Goal: Task Accomplishment & Management: Use online tool/utility

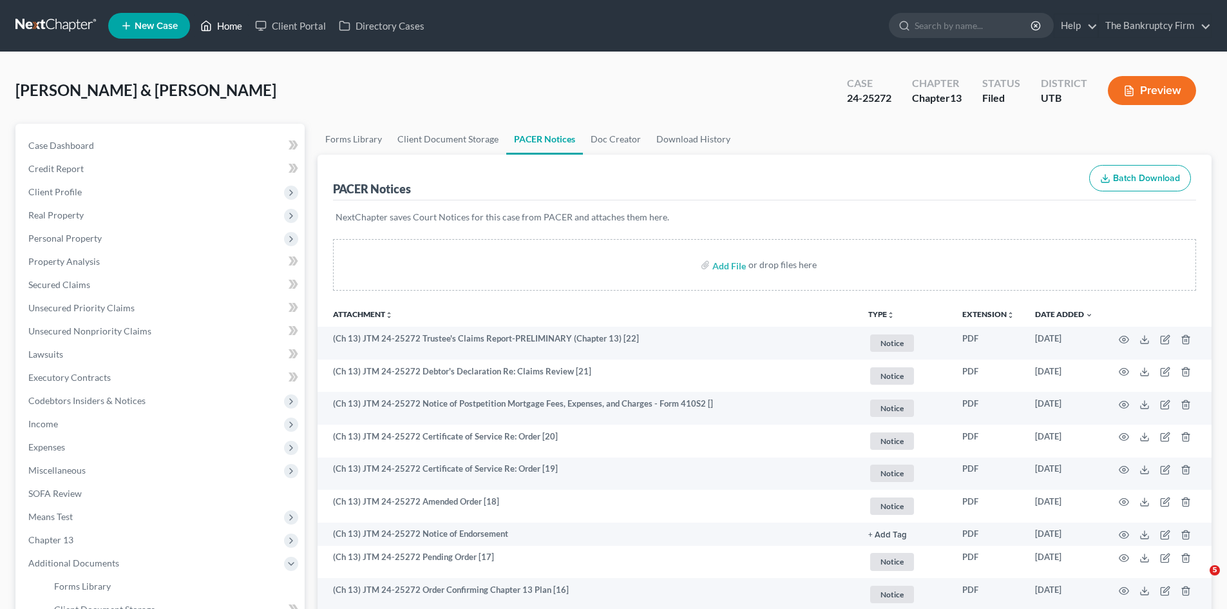
click at [228, 27] on link "Home" at bounding box center [221, 25] width 55 height 23
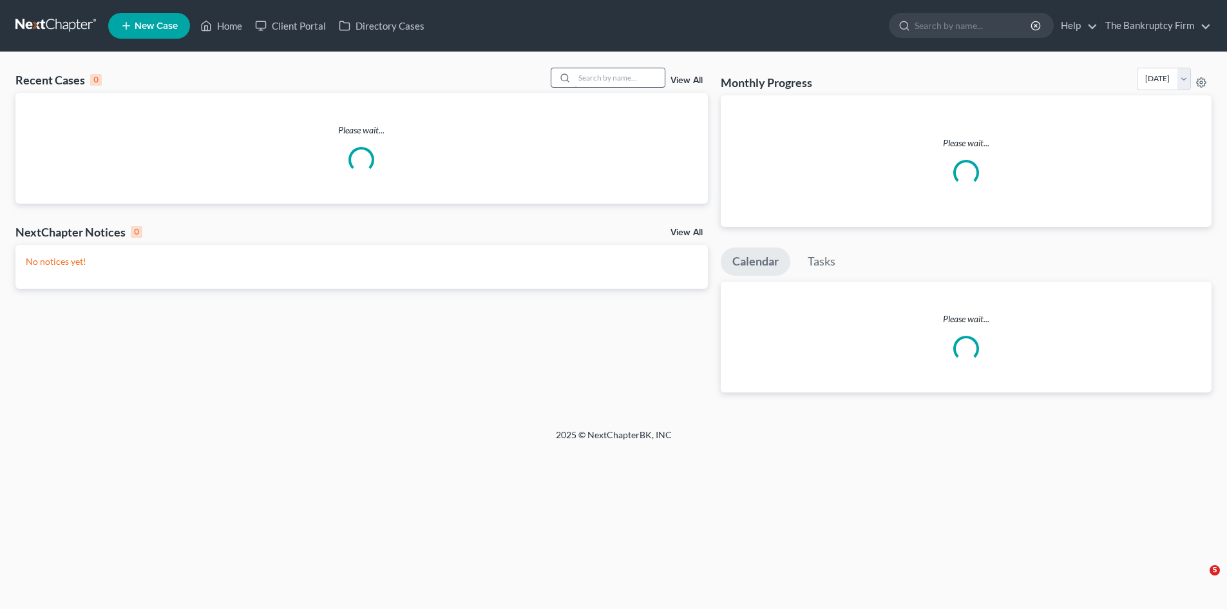
click at [599, 72] on input "search" at bounding box center [620, 77] width 90 height 19
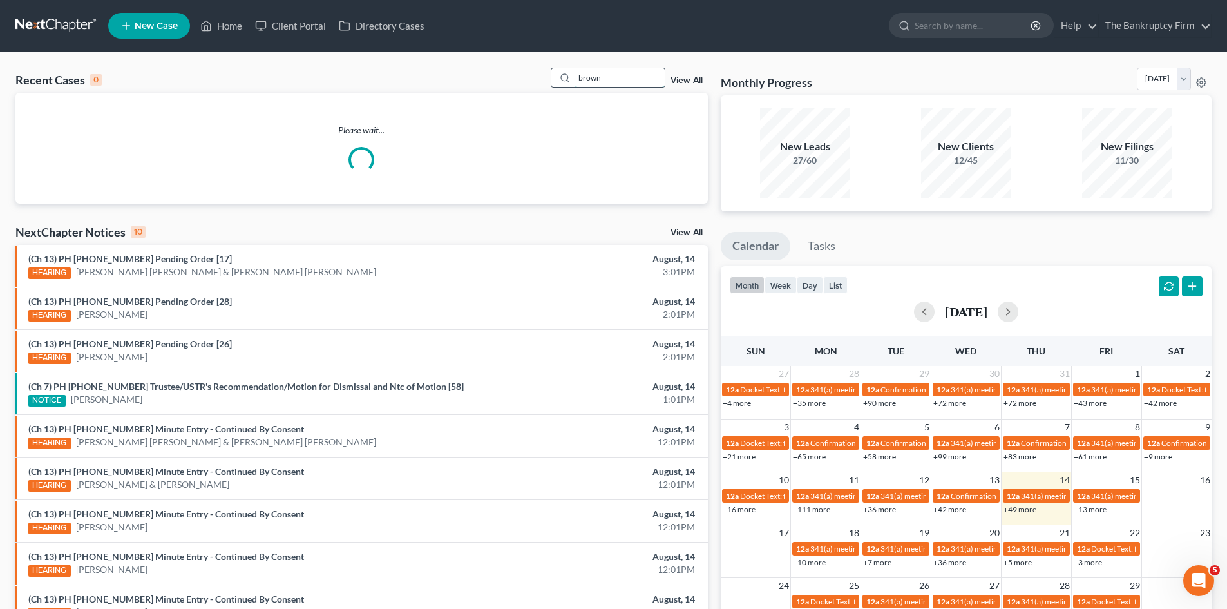
type input "brown"
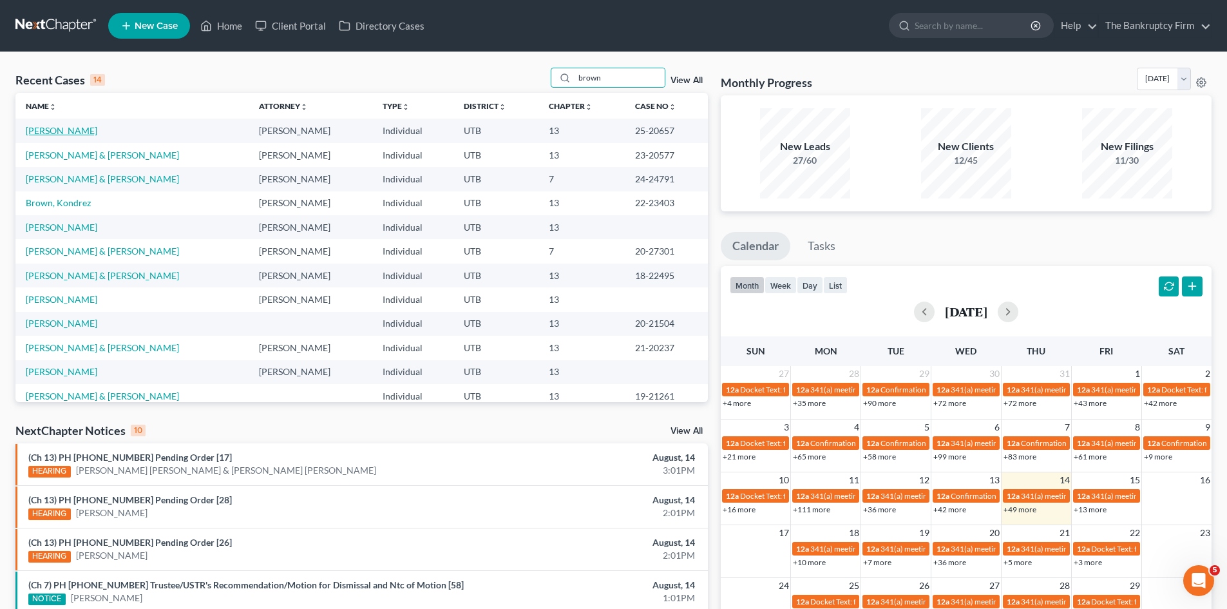
click at [53, 132] on link "[PERSON_NAME]" at bounding box center [62, 130] width 72 height 11
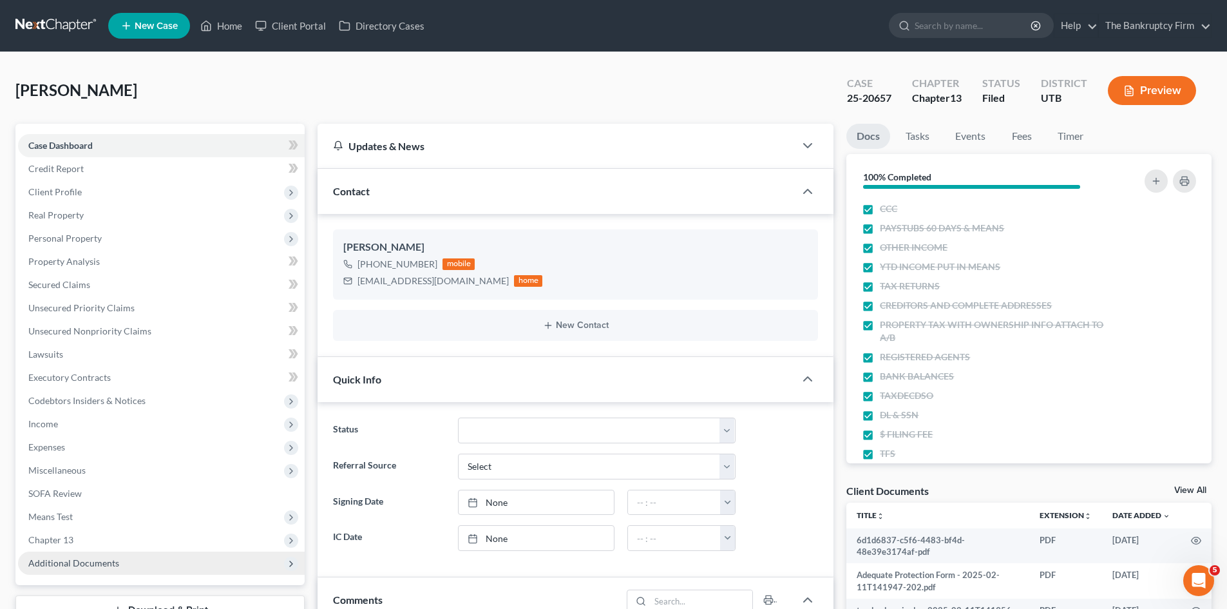
click at [94, 561] on span "Additional Documents" at bounding box center [73, 562] width 91 height 11
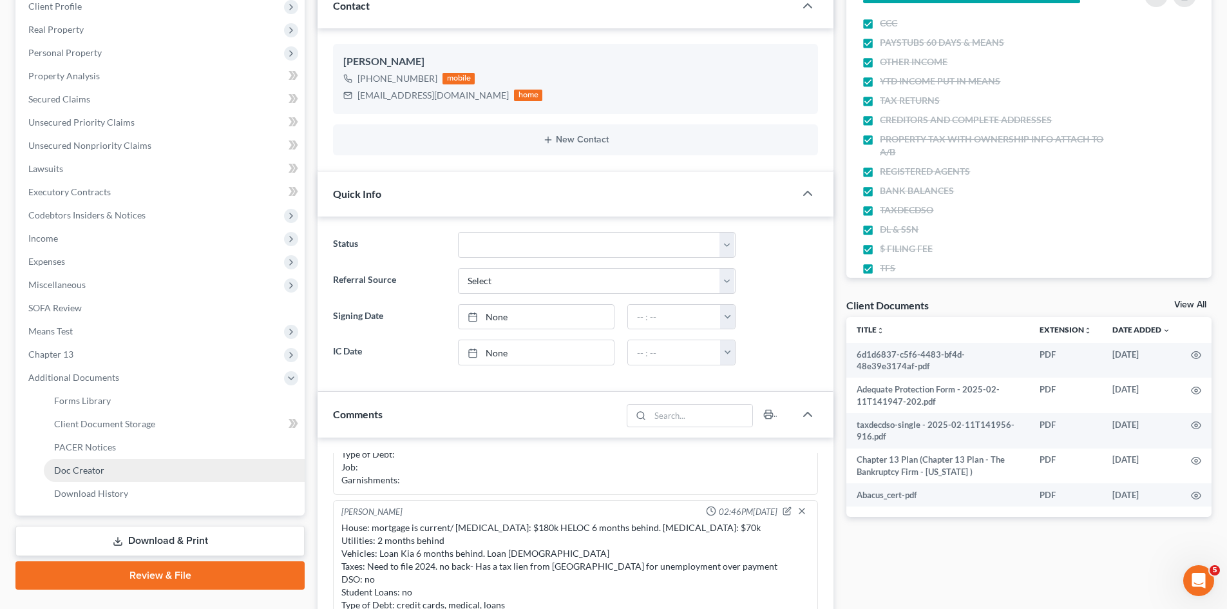
scroll to position [193, 0]
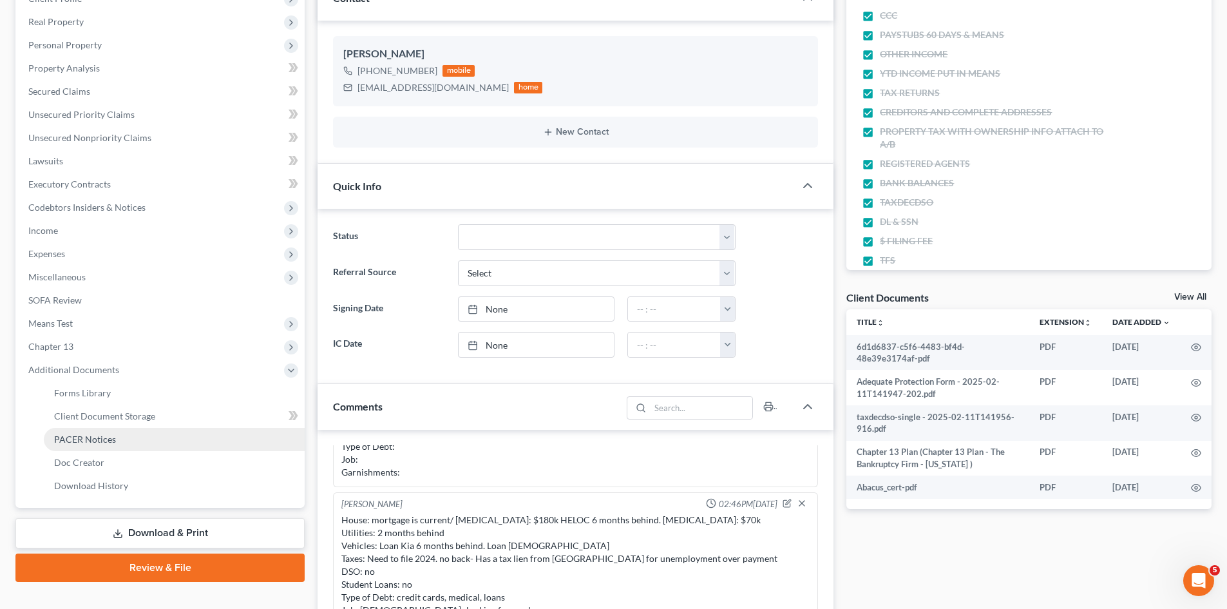
click at [68, 432] on link "PACER Notices" at bounding box center [174, 439] width 261 height 23
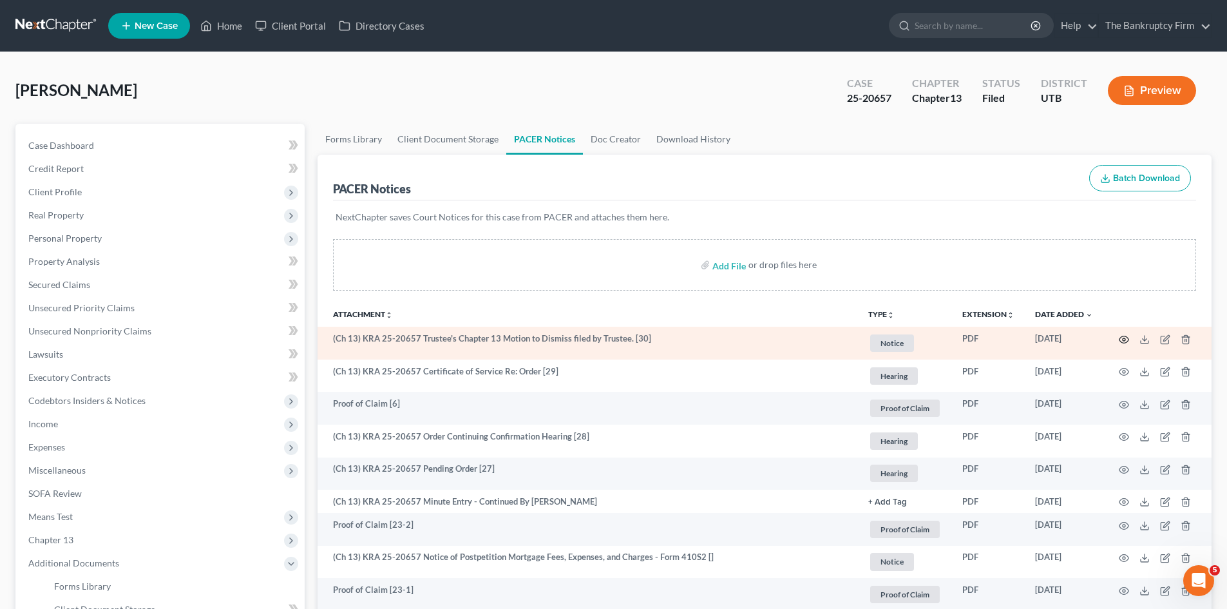
click at [1124, 338] on icon "button" at bounding box center [1124, 339] width 10 height 10
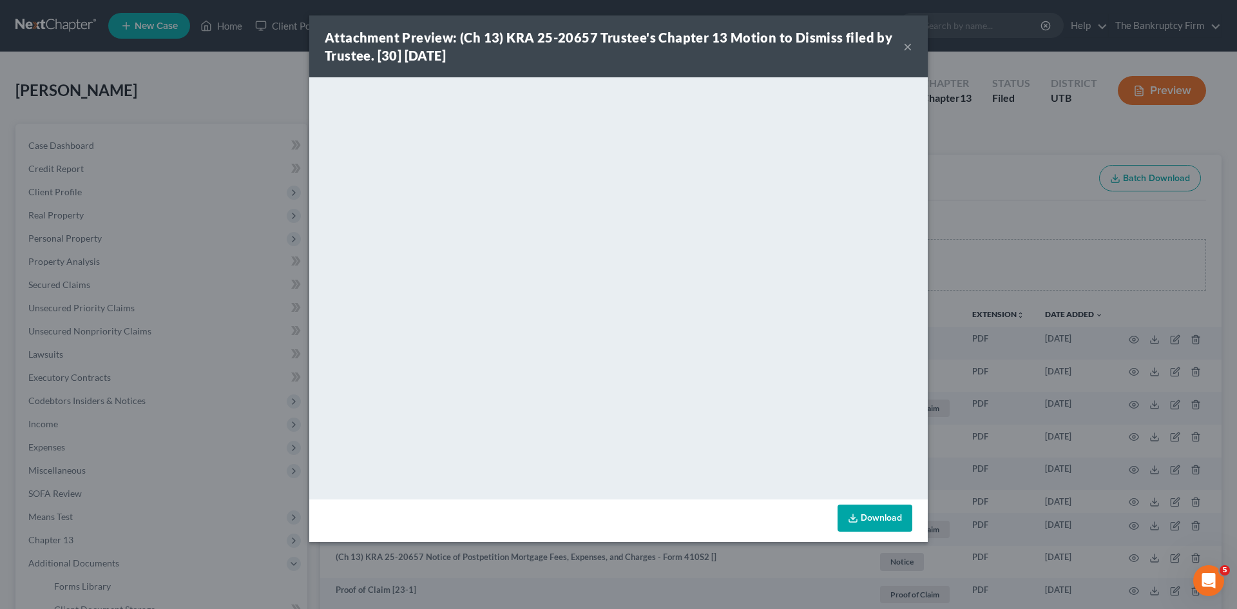
click at [905, 43] on button "×" at bounding box center [907, 46] width 9 height 15
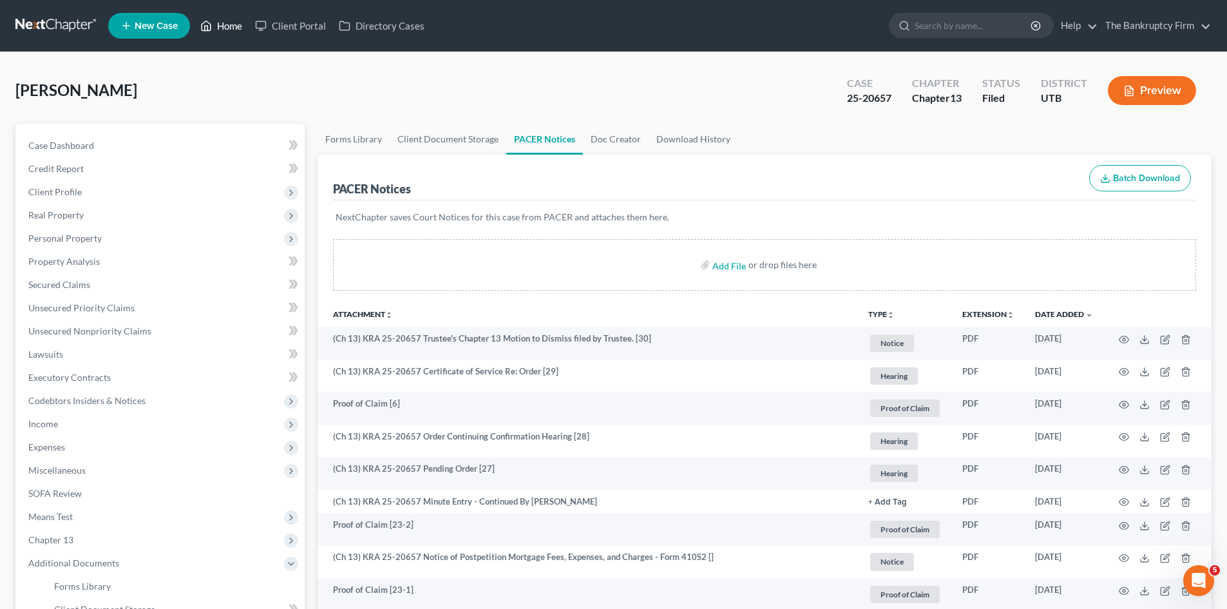
click at [233, 26] on link "Home" at bounding box center [221, 25] width 55 height 23
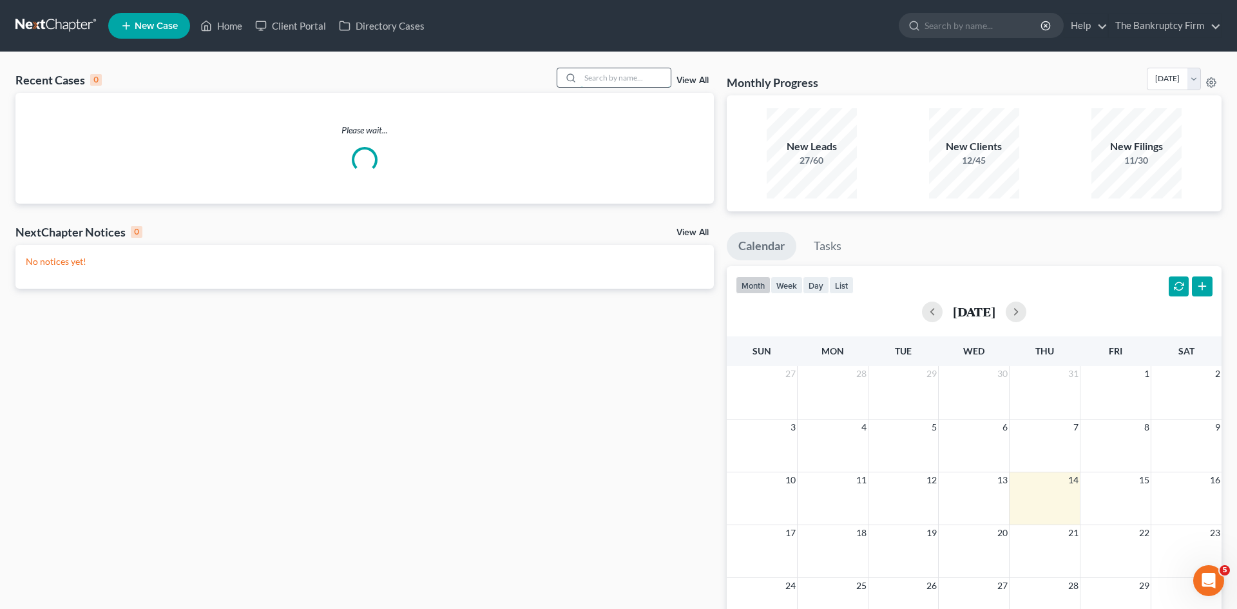
click at [597, 73] on input "search" at bounding box center [626, 77] width 90 height 19
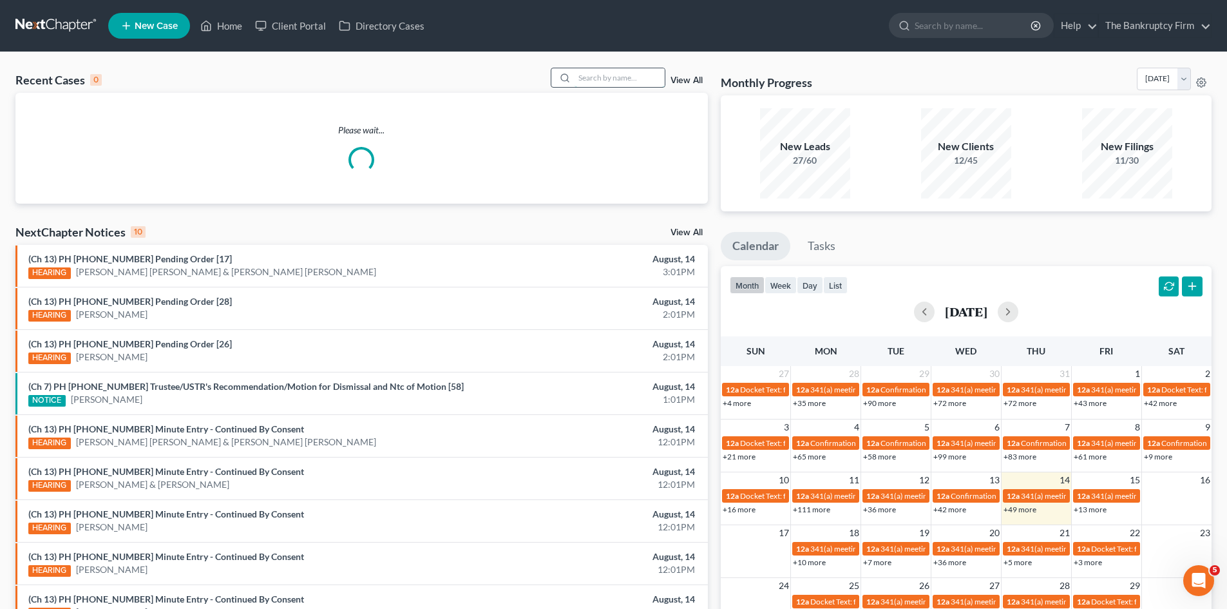
click at [593, 81] on input "search" at bounding box center [620, 77] width 90 height 19
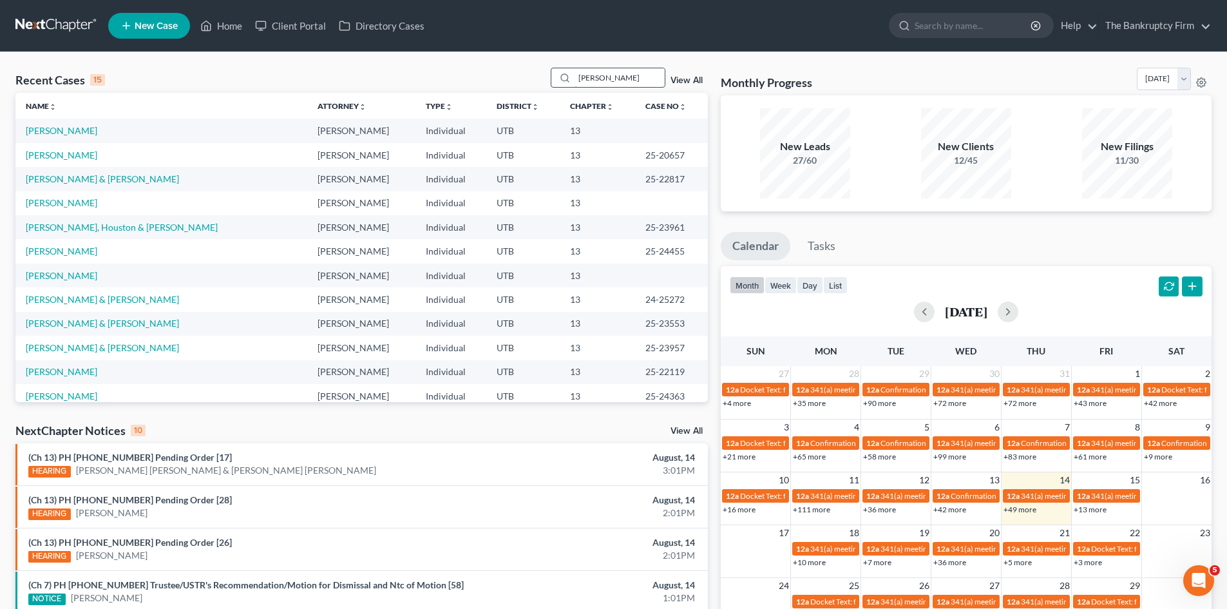
type input "[PERSON_NAME]"
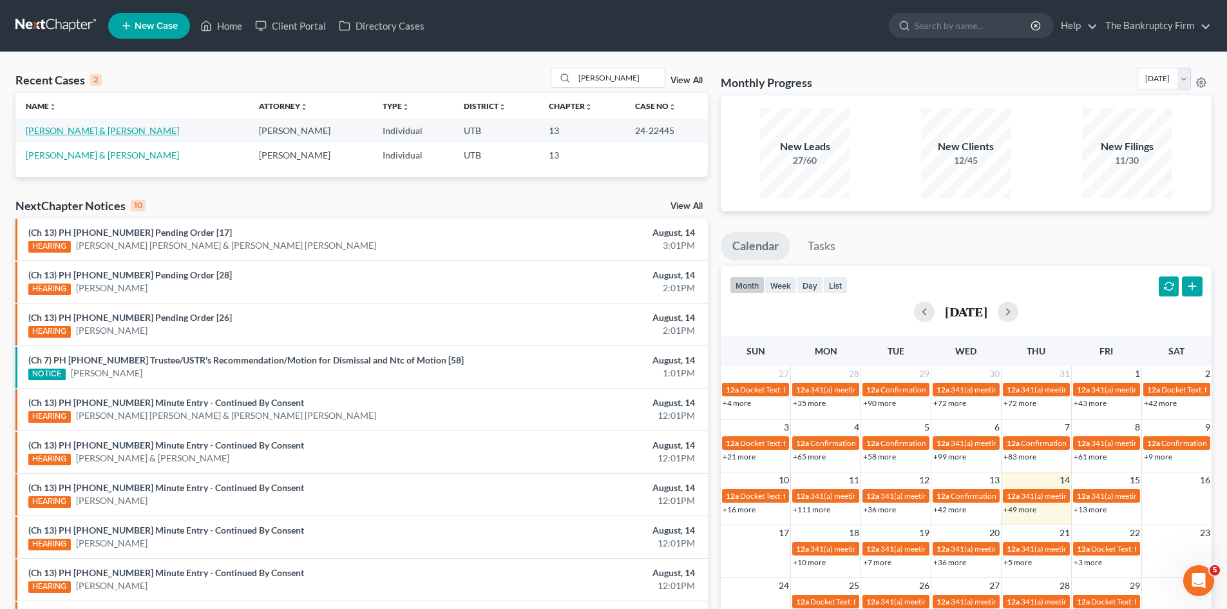
click at [43, 135] on link "[PERSON_NAME] & [PERSON_NAME]" at bounding box center [102, 130] width 153 height 11
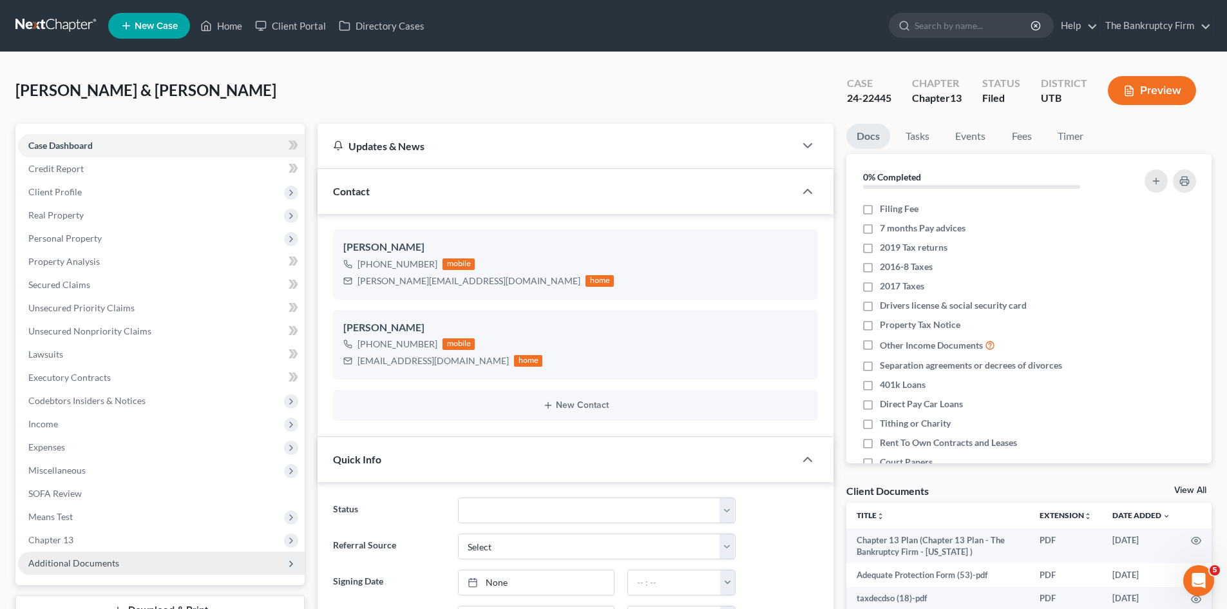
scroll to position [90, 0]
click at [61, 566] on span "Additional Documents" at bounding box center [73, 562] width 91 height 11
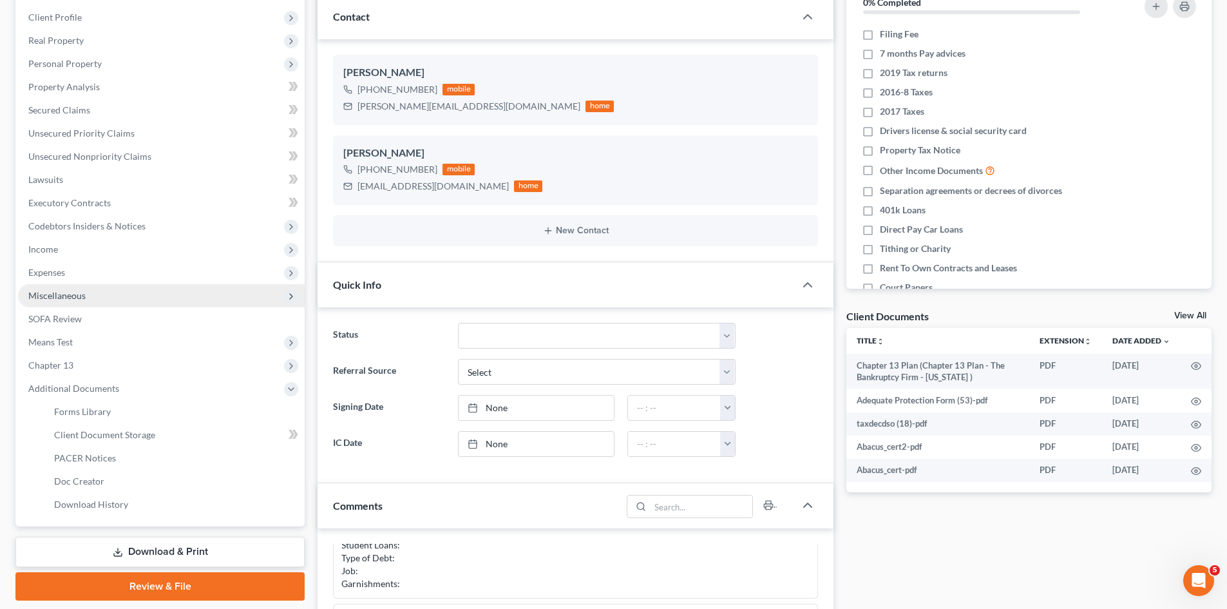
scroll to position [193, 0]
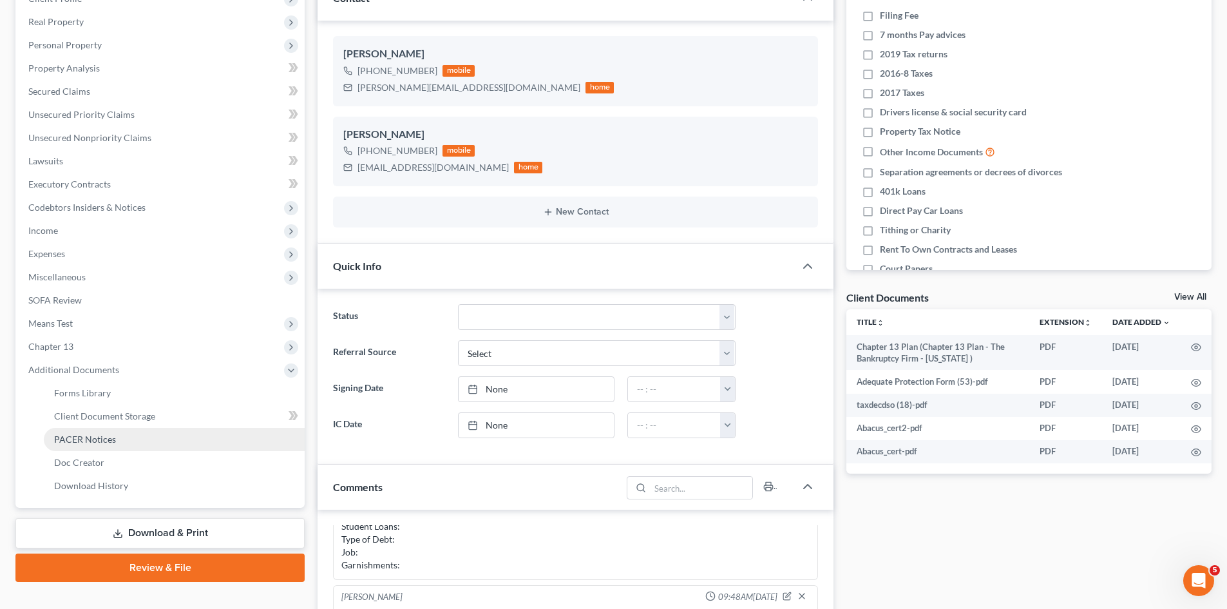
click at [95, 439] on span "PACER Notices" at bounding box center [85, 439] width 62 height 11
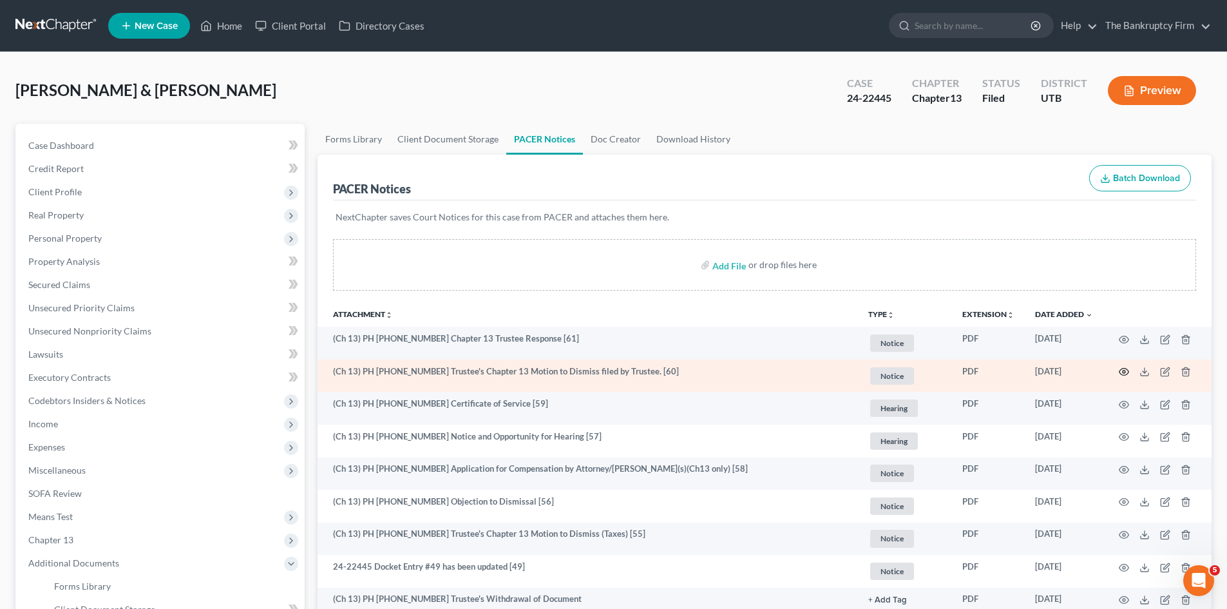
click at [1124, 372] on icon "button" at bounding box center [1124, 372] width 10 height 10
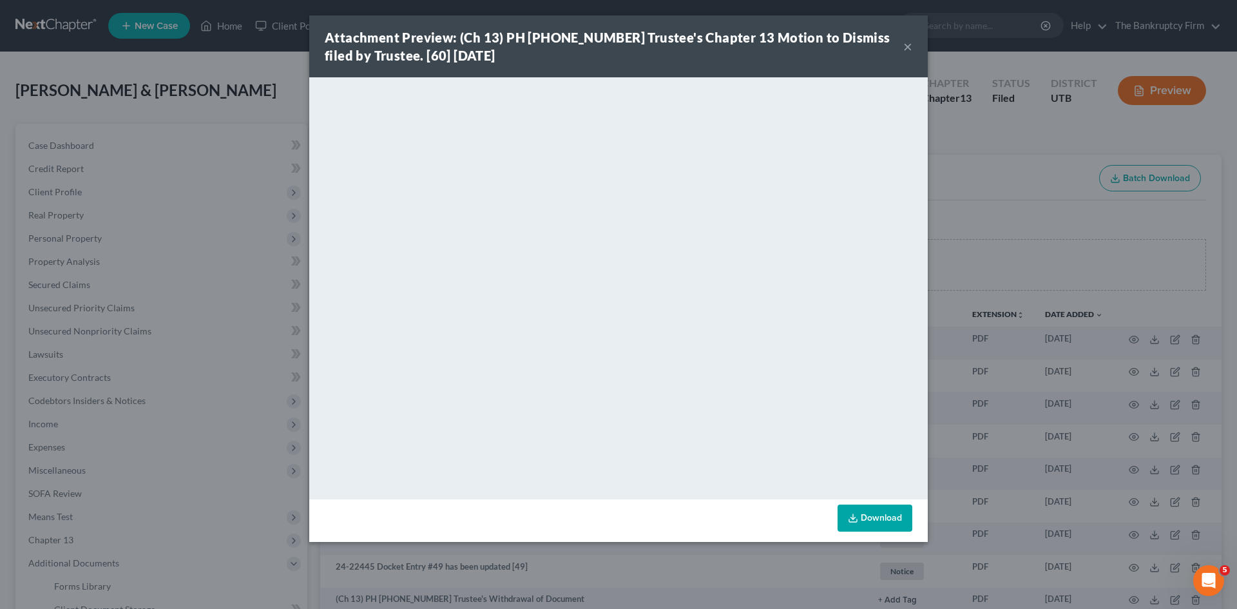
click at [908, 47] on button "×" at bounding box center [907, 46] width 9 height 15
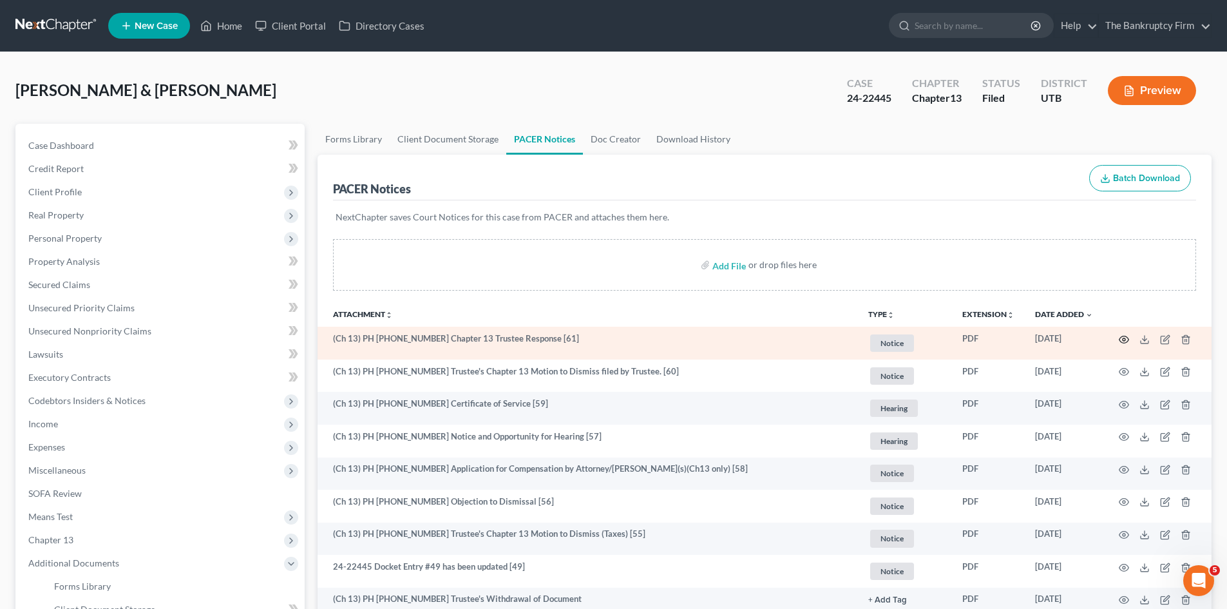
click at [1122, 340] on icon "button" at bounding box center [1124, 339] width 10 height 10
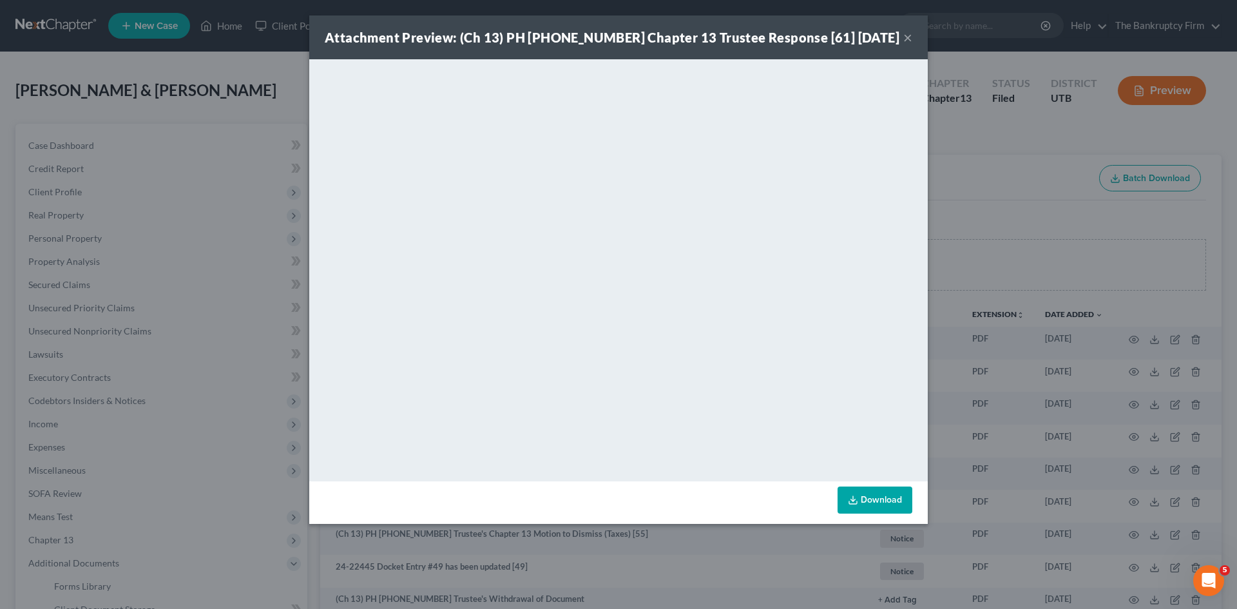
click at [905, 37] on button "×" at bounding box center [907, 37] width 9 height 15
